Goal: Task Accomplishment & Management: Use online tool/utility

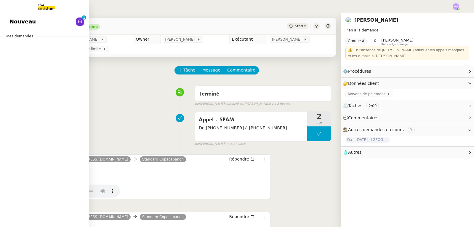
click at [12, 21] on span "Nouveau" at bounding box center [22, 21] width 26 height 9
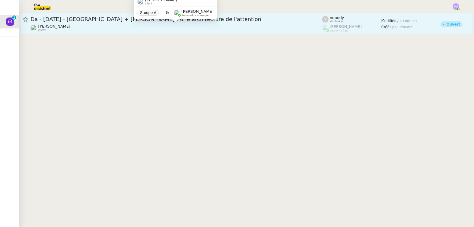
click at [118, 25] on div "[PERSON_NAME] client" at bounding box center [176, 28] width 291 height 8
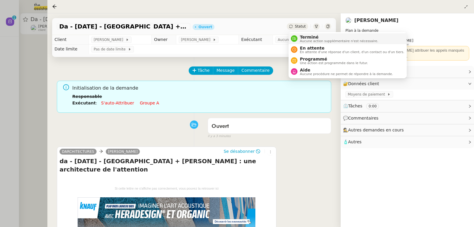
click at [308, 36] on span "Terminé" at bounding box center [339, 37] width 78 height 5
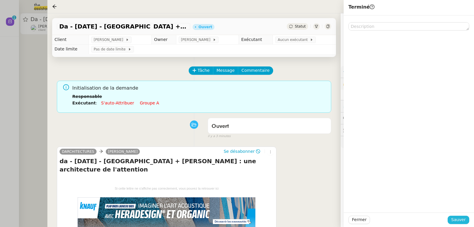
click at [458, 220] on span "Sauver" at bounding box center [458, 219] width 15 height 7
